Goal: Information Seeking & Learning: Learn about a topic

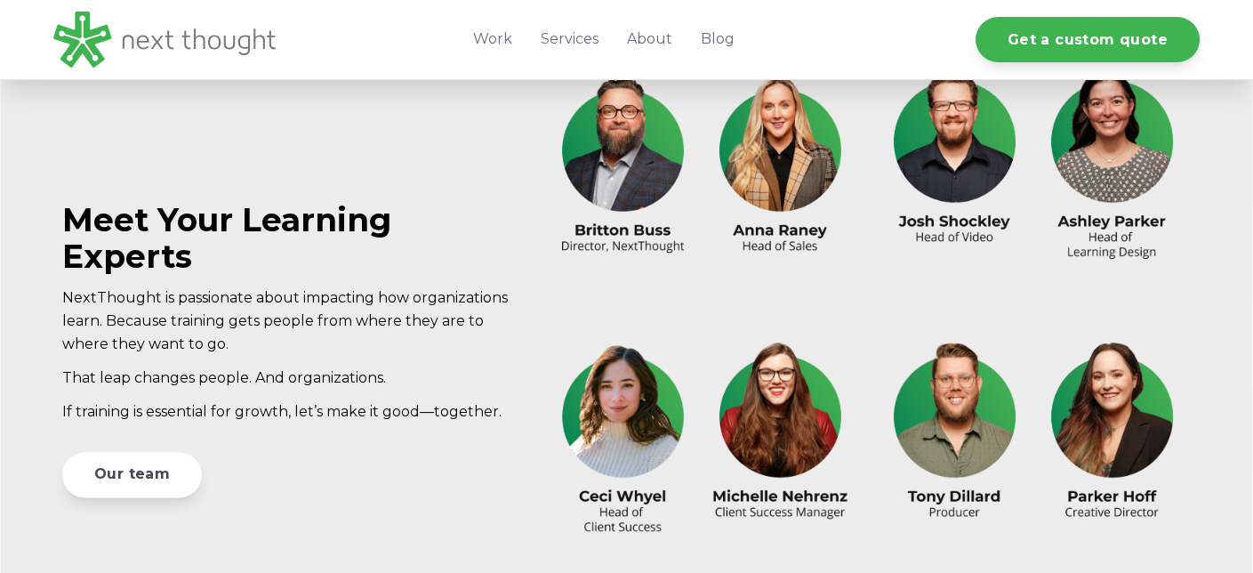
scroll to position [4905, 0]
click at [587, 48] on link "Services" at bounding box center [570, 39] width 86 height 79
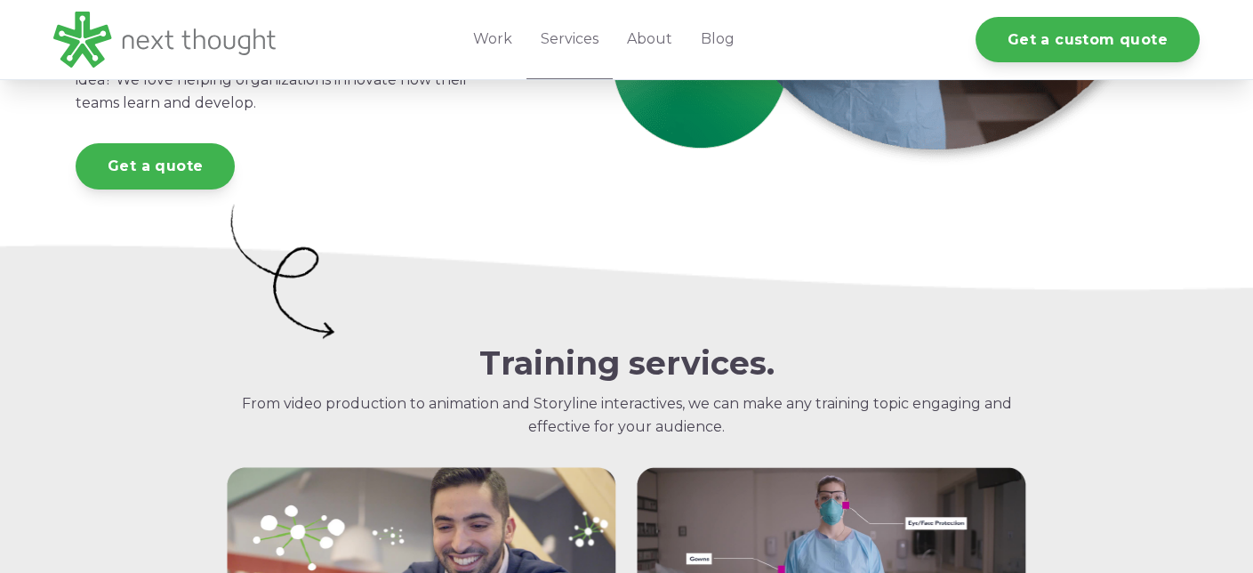
scroll to position [449, 0]
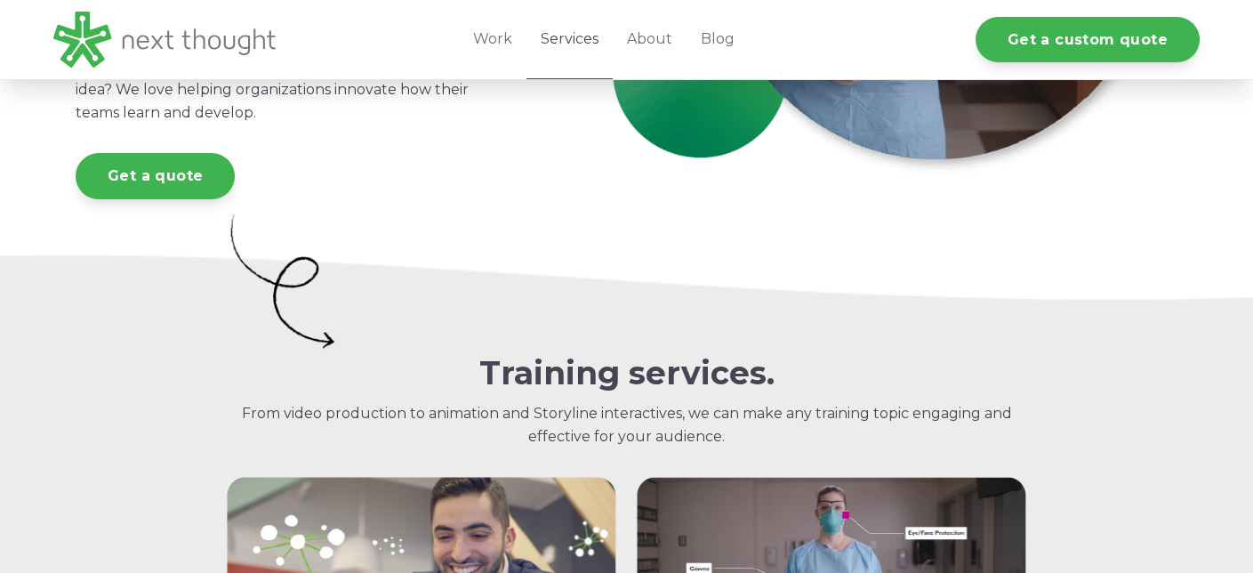
click at [584, 35] on link "Services" at bounding box center [570, 39] width 86 height 79
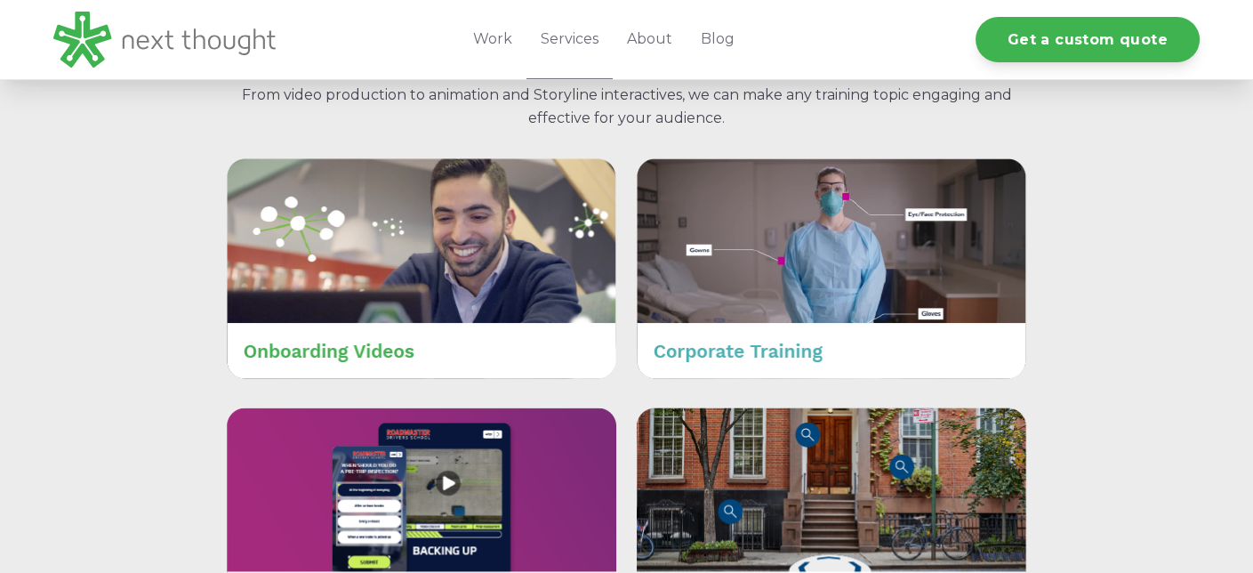
scroll to position [764, 0]
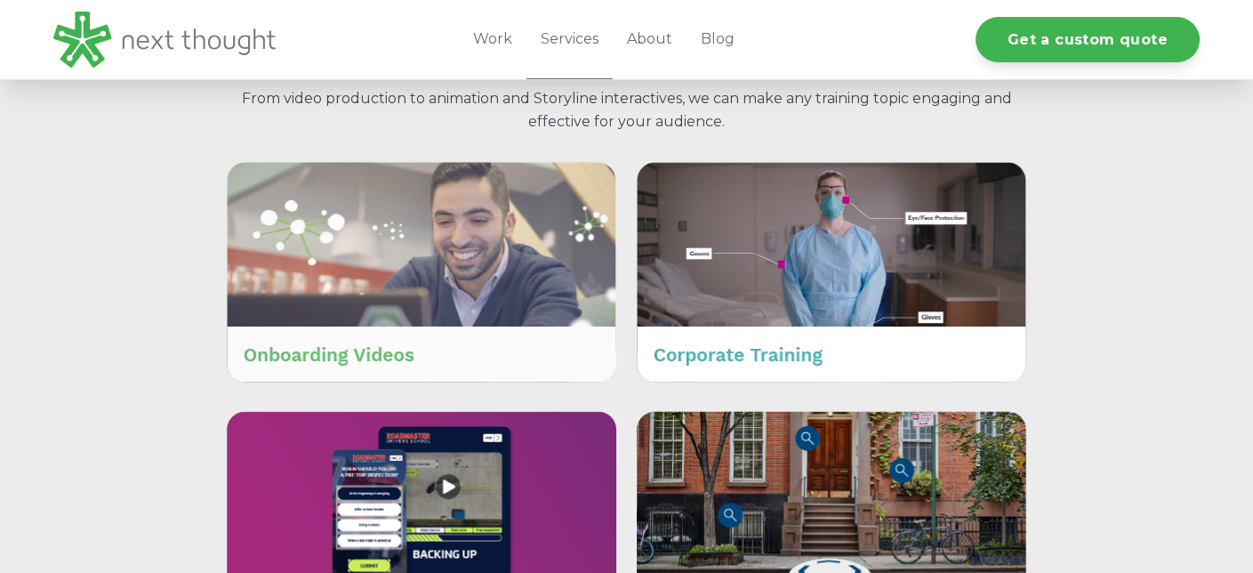
click at [392, 290] on img at bounding box center [422, 272] width 390 height 220
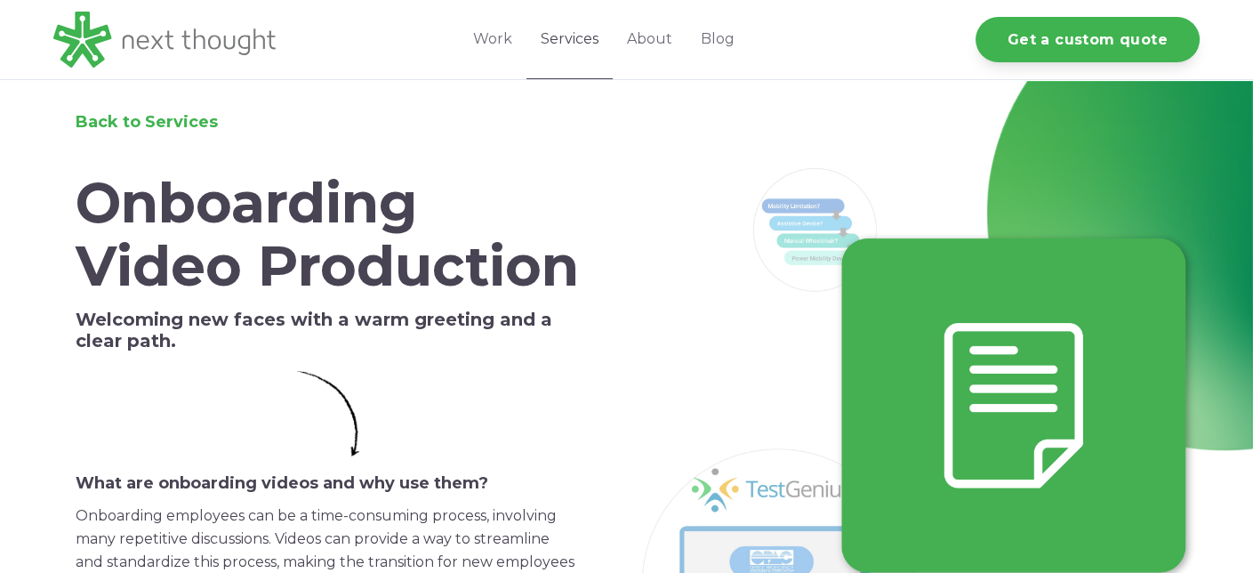
click at [552, 41] on link "Services" at bounding box center [570, 39] width 86 height 79
